Goal: Check status: Check status

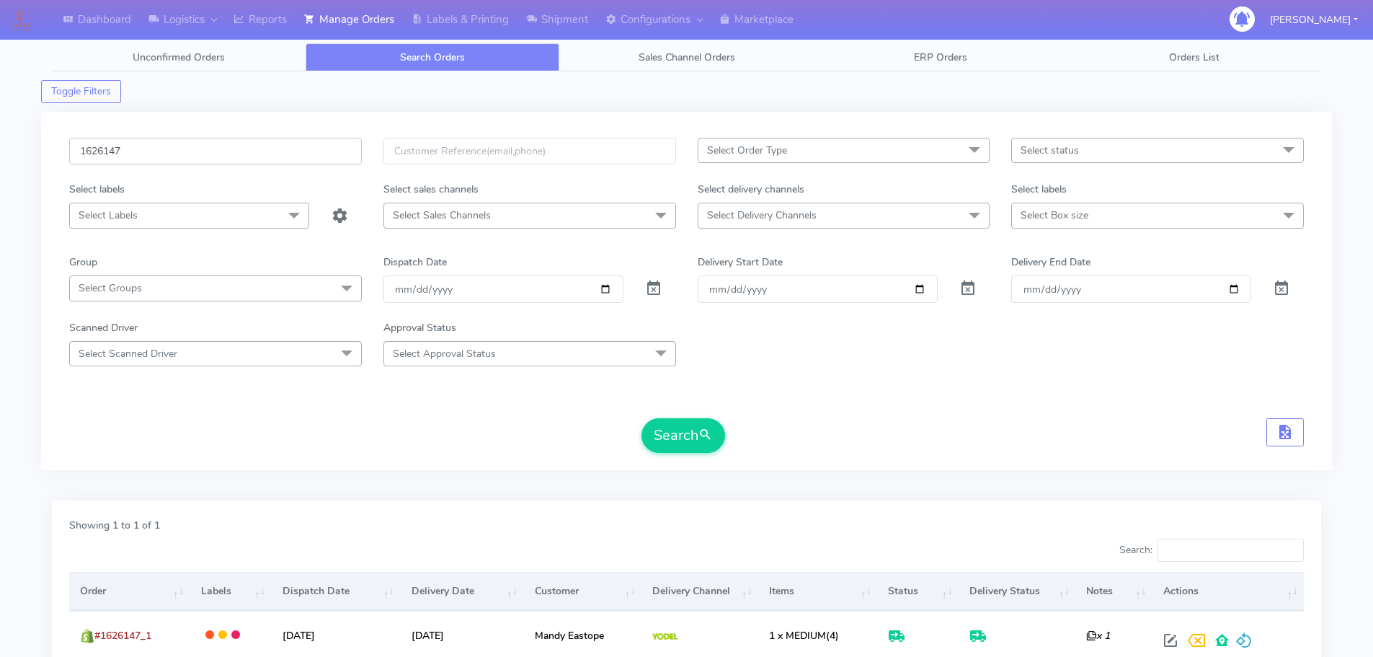
click at [288, 141] on input "1626147" at bounding box center [215, 151] width 293 height 27
paste input "5304"
type input "1625304"
click at [642, 418] on button "Search" at bounding box center [684, 435] width 84 height 35
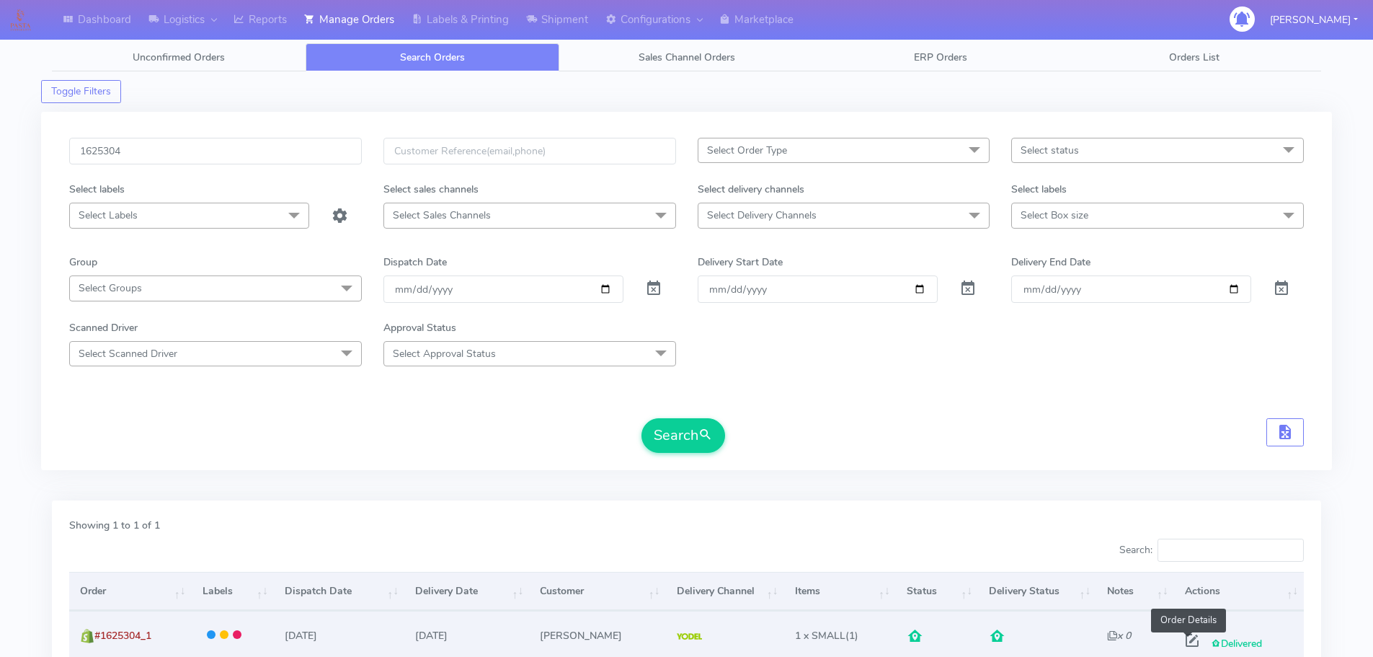
click at [1192, 637] on span at bounding box center [1193, 644] width 26 height 14
select select "5"
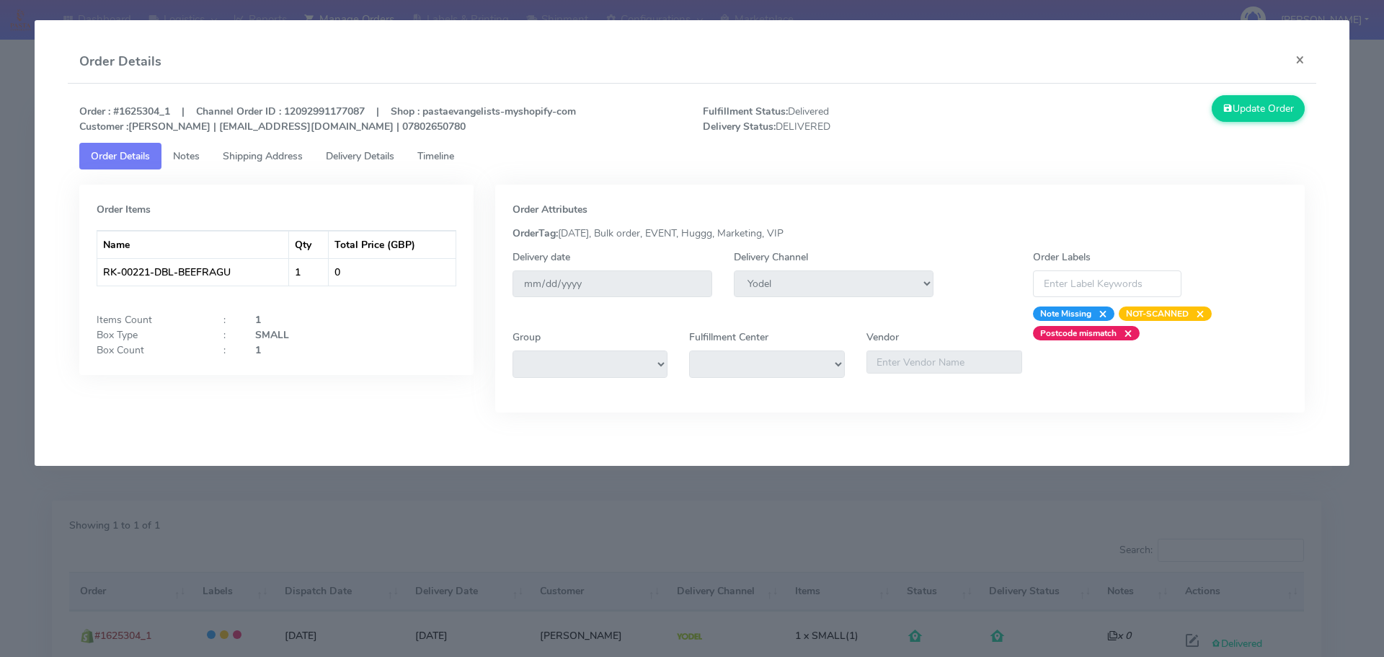
click at [400, 164] on link "Delivery Details" at bounding box center [360, 156] width 92 height 27
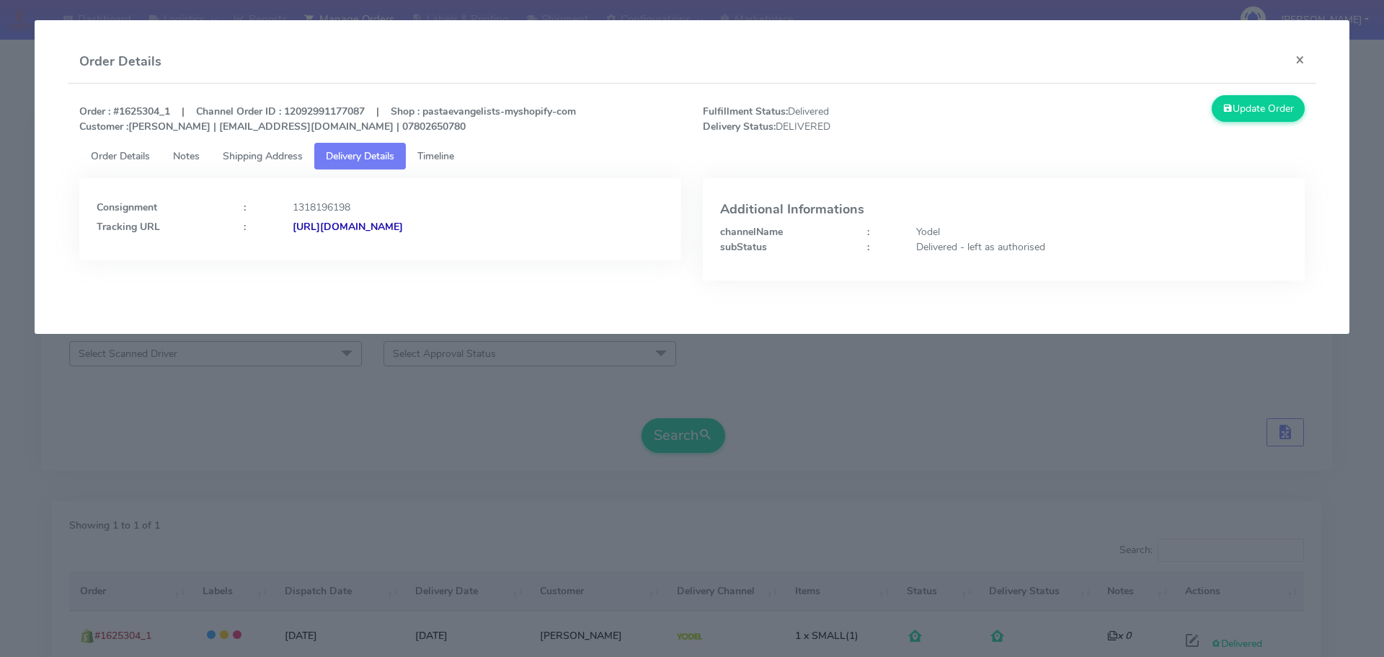
drag, startPoint x: 601, startPoint y: 234, endPoint x: 449, endPoint y: 262, distance: 154.1
click at [449, 262] on div "Consignment : 1318196198 Tracking URL : [URL][DOMAIN_NAME]" at bounding box center [380, 240] width 624 height 124
copy strong "JJD0002249960900561"
drag, startPoint x: 265, startPoint y: 417, endPoint x: 273, endPoint y: 413, distance: 8.1
click at [266, 417] on modal-container "Order Details × Order : #1625304_1 | Channel Order ID : 12092991177087 | Shop :…" at bounding box center [692, 328] width 1384 height 657
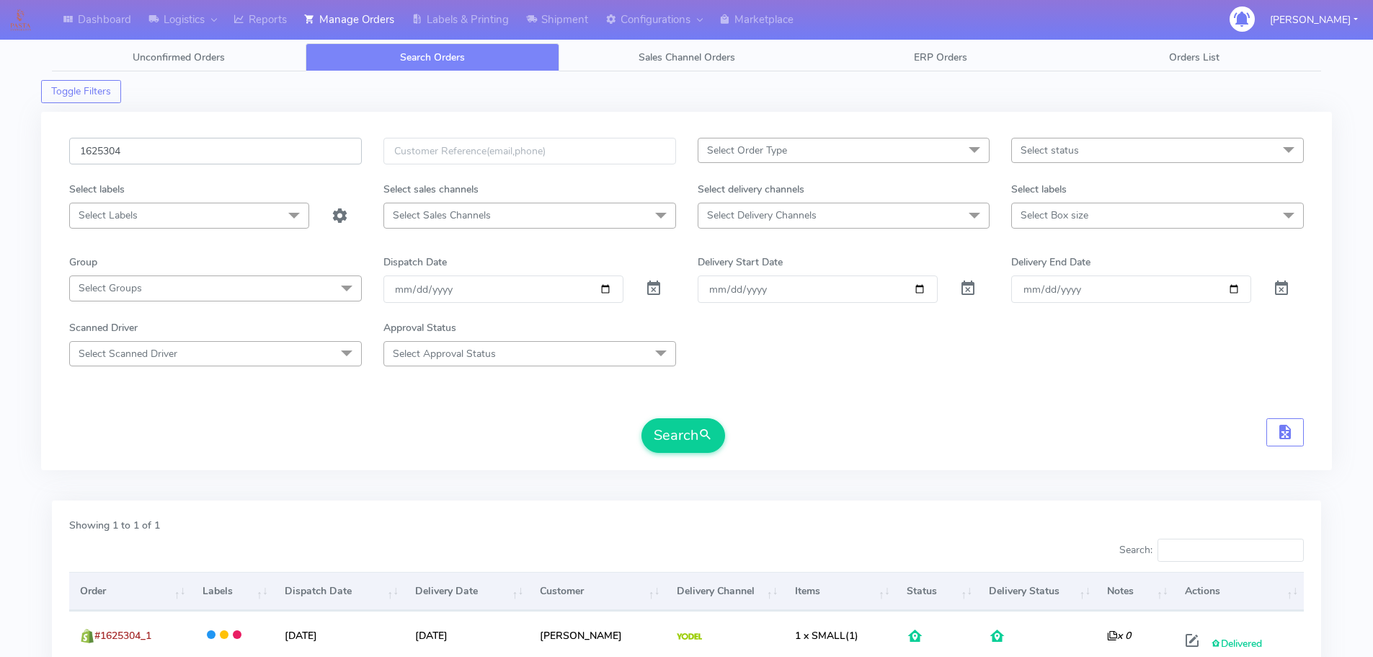
click at [312, 147] on input "1625304" at bounding box center [215, 151] width 293 height 27
paste input "6938"
type input "1626938"
click at [642, 418] on button "Search" at bounding box center [684, 435] width 84 height 35
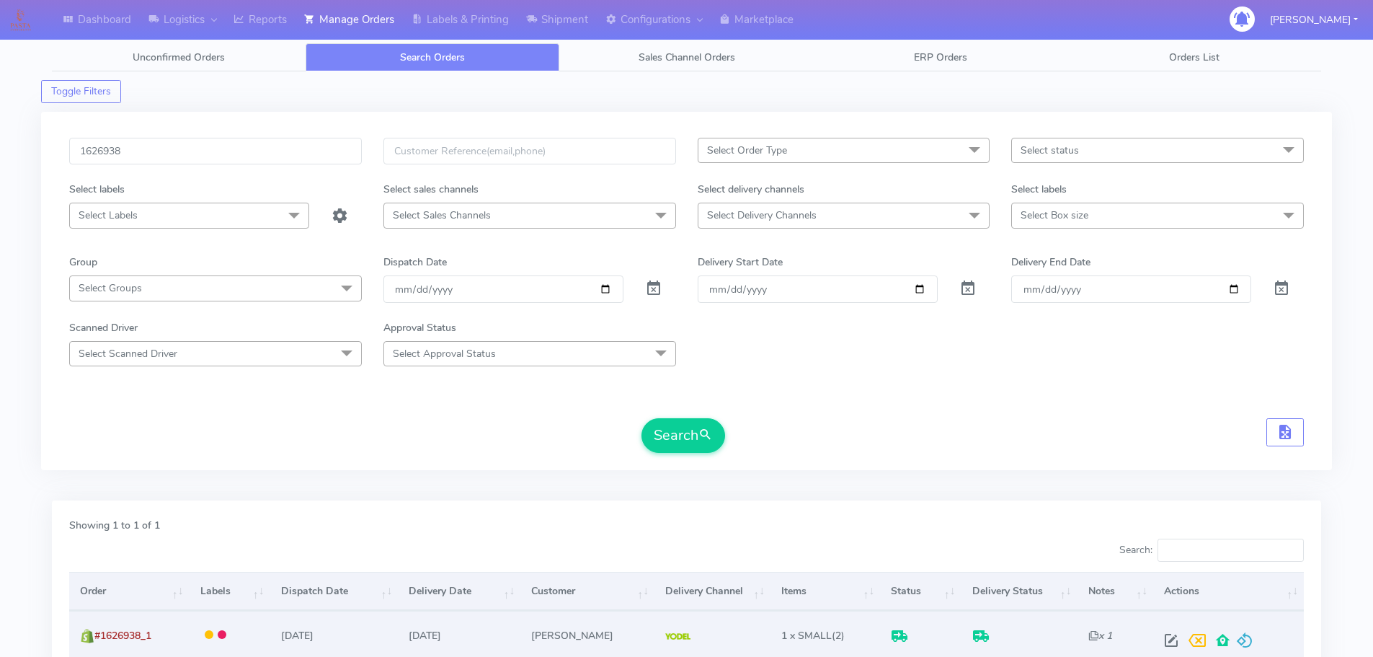
click at [1170, 640] on span at bounding box center [1172, 644] width 26 height 14
select select "5"
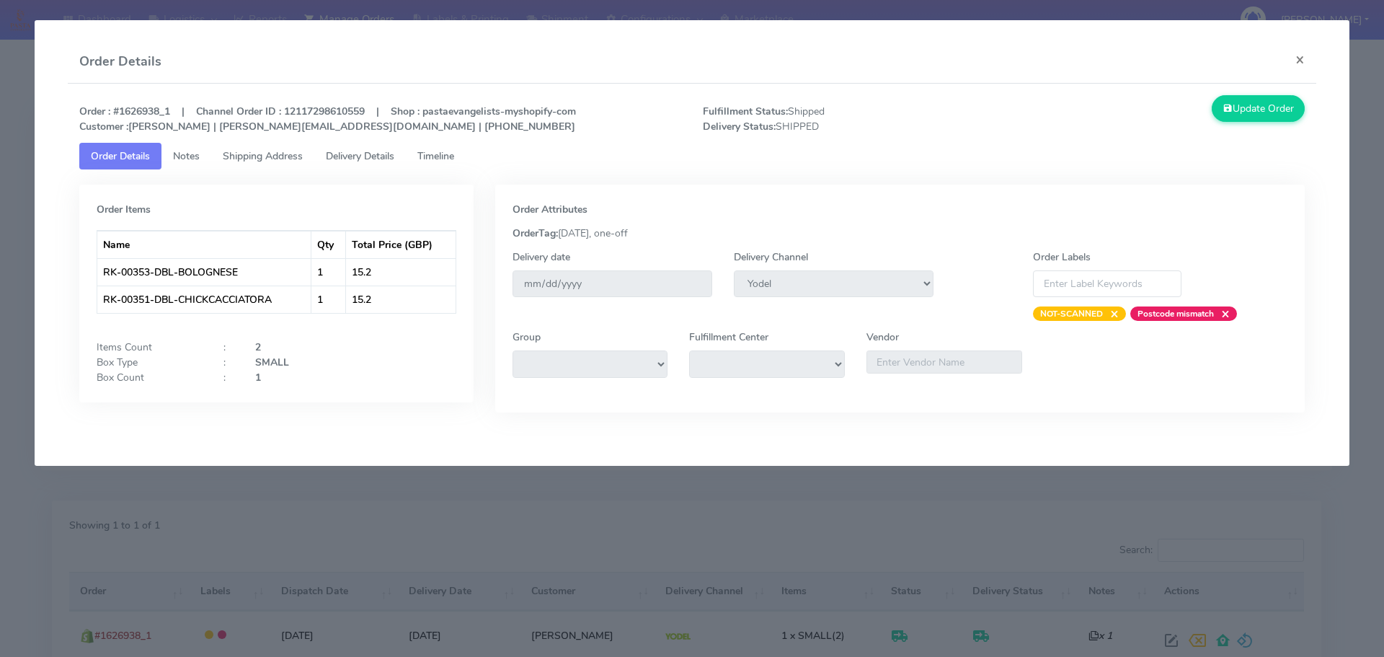
click at [384, 146] on link "Delivery Details" at bounding box center [360, 156] width 92 height 27
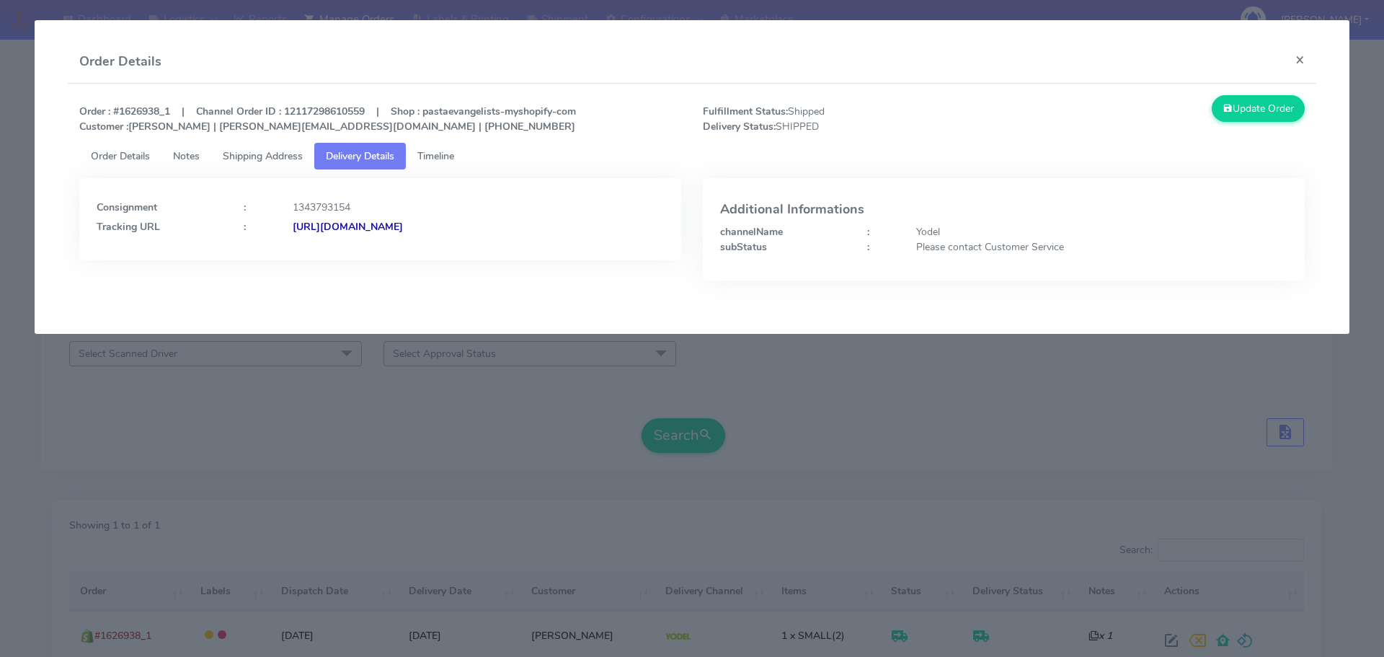
drag, startPoint x: 588, startPoint y: 244, endPoint x: 449, endPoint y: 255, distance: 139.5
click at [449, 255] on div "Consignment : 1343793154 Tracking URL : [URL][DOMAIN_NAME]" at bounding box center [380, 219] width 602 height 82
copy strong "JJD0002249960902879"
